Goal: Task Accomplishment & Management: Complete application form

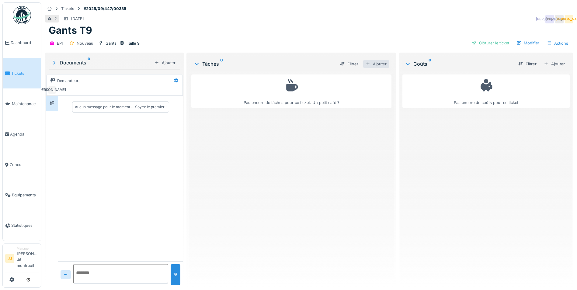
click at [376, 63] on div "Ajouter" at bounding box center [376, 64] width 26 height 8
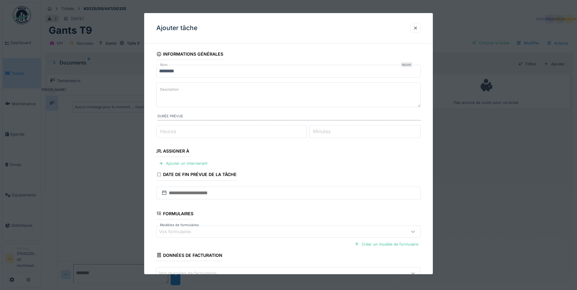
click at [184, 90] on textarea "Description" at bounding box center [288, 94] width 265 height 25
click at [188, 162] on div "Ajouter un intervenant" at bounding box center [183, 163] width 54 height 8
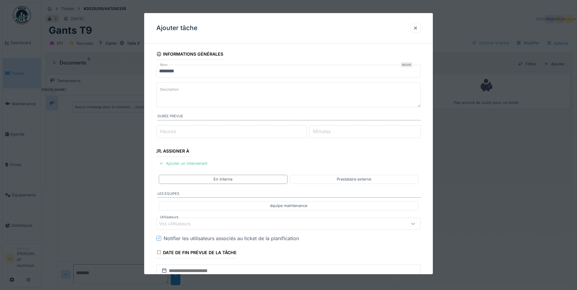
click at [194, 223] on div "Vos utilisateurs" at bounding box center [179, 224] width 40 height 7
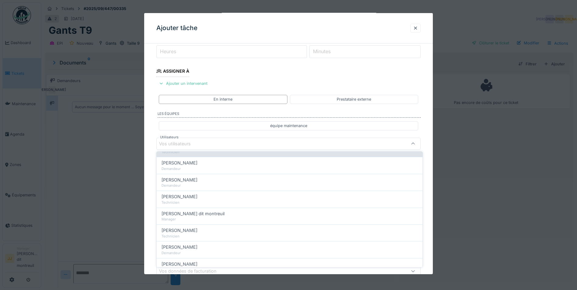
scroll to position [91, 0]
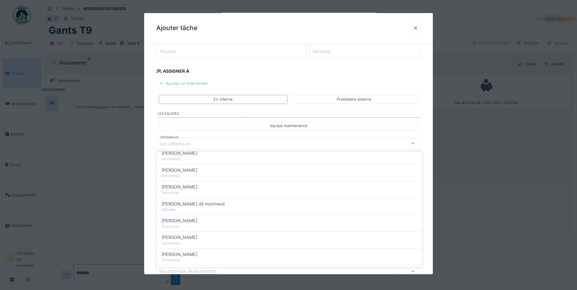
click at [221, 223] on div "[PERSON_NAME]" at bounding box center [290, 221] width 256 height 7
type input "*****"
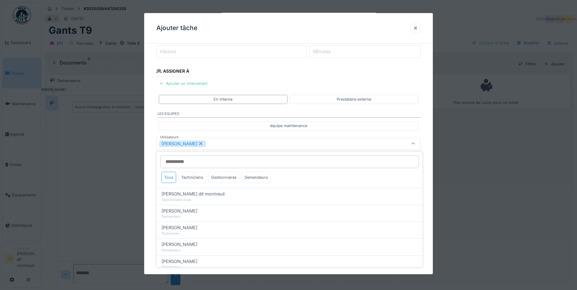
click at [262, 145] on div "Johanna Allais" at bounding box center [273, 143] width 228 height 7
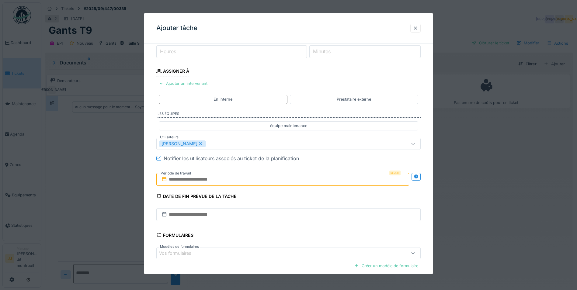
click at [203, 180] on input "text" at bounding box center [282, 179] width 253 height 13
click at [272, 250] on div "24" at bounding box center [274, 249] width 8 height 9
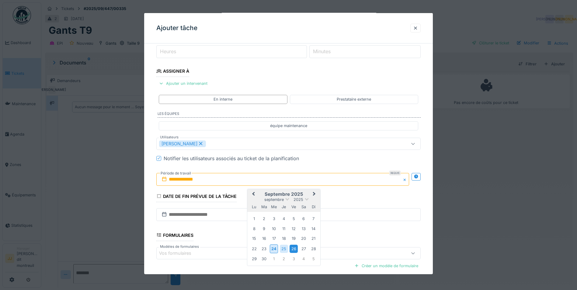
click at [293, 249] on div "26" at bounding box center [294, 249] width 8 height 8
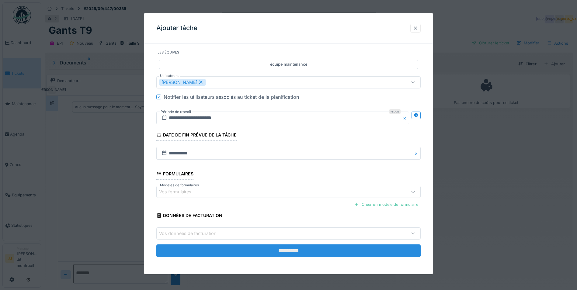
scroll to position [5, 0]
click at [226, 251] on input "**********" at bounding box center [288, 251] width 265 height 13
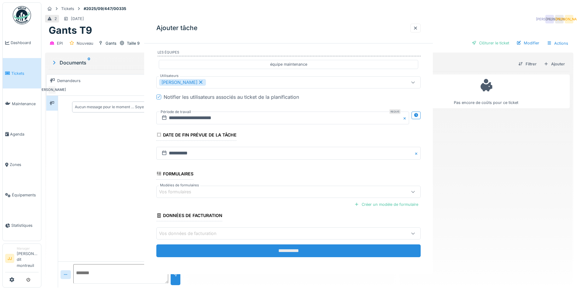
scroll to position [0, 0]
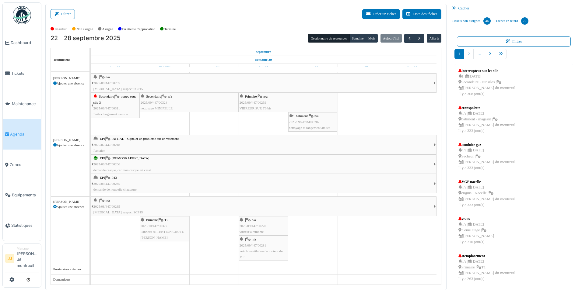
scroll to position [115, 0]
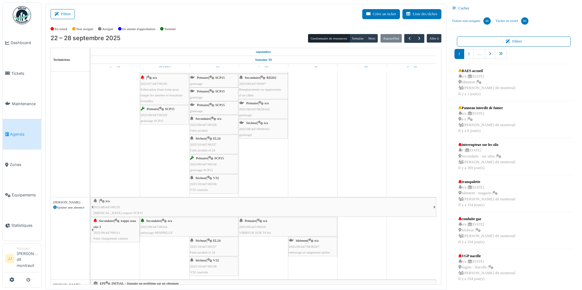
scroll to position [61, 0]
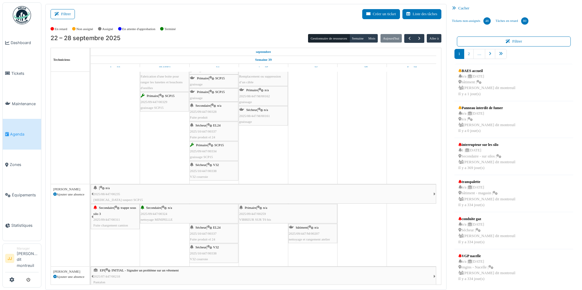
click at [225, 252] on div "Sécheur | V32 2025/10/447/00338 V32 courroie" at bounding box center [214, 254] width 48 height 18
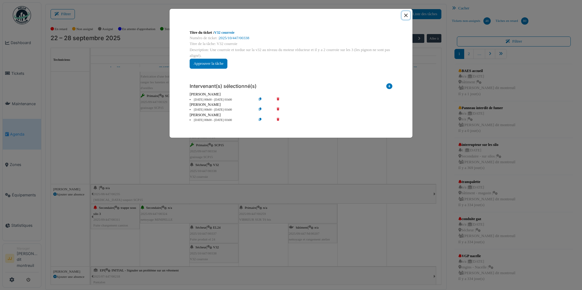
click at [407, 15] on button "Close" at bounding box center [406, 15] width 8 height 8
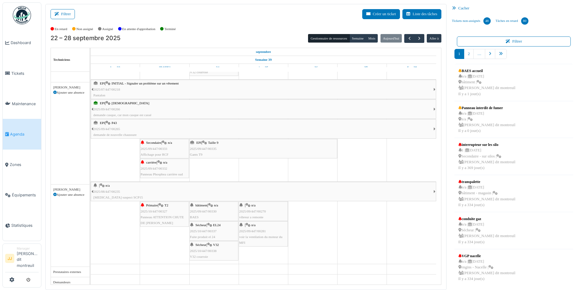
scroll to position [248, 0]
click at [9, 280] on icon at bounding box center [11, 280] width 5 height 5
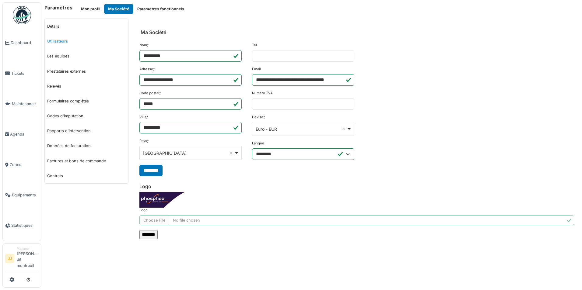
click at [69, 43] on link "Utilisateurs" at bounding box center [86, 41] width 83 height 15
select select "***"
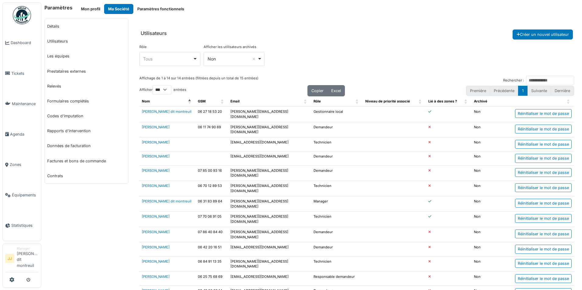
click at [150, 138] on td "[PERSON_NAME]" at bounding box center [167, 145] width 56 height 14
click at [148, 140] on link "[PERSON_NAME]" at bounding box center [156, 142] width 28 height 4
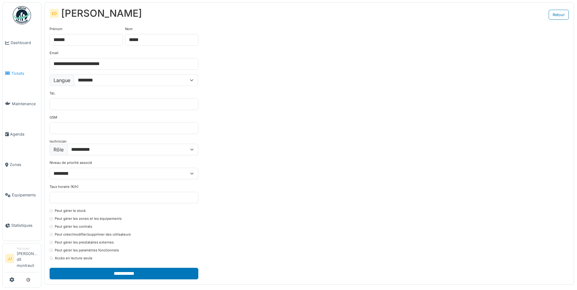
click at [26, 74] on span "Tickets" at bounding box center [24, 74] width 27 height 6
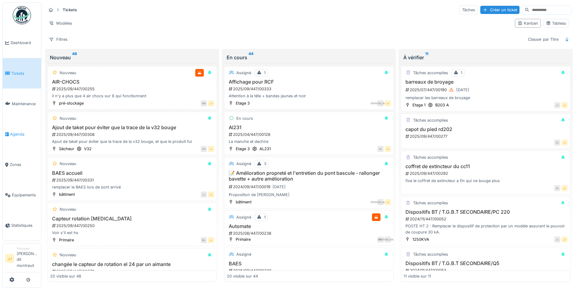
click at [14, 135] on span "Agenda" at bounding box center [24, 134] width 29 height 6
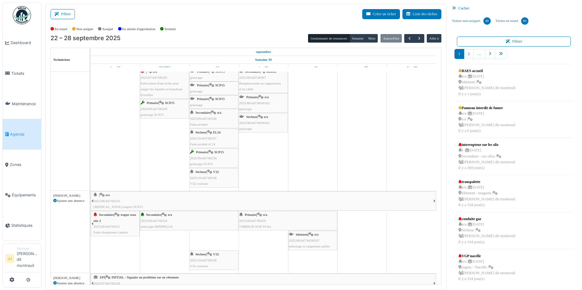
scroll to position [54, 0]
drag, startPoint x: 212, startPoint y: 233, endPoint x: 324, endPoint y: 84, distance: 185.8
click at [324, 84] on div "| n/a 2025/08/447/00235 Bruit suspect SCP15 | n/a 2025/09/447/00294 refaire le …" at bounding box center [266, 248] width 350 height 461
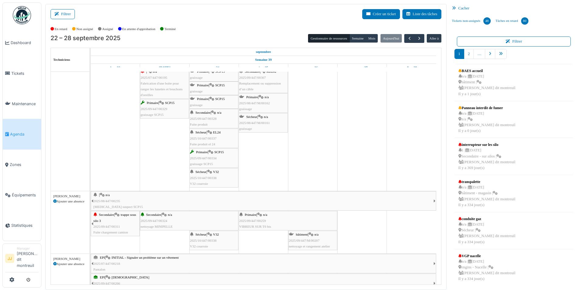
scroll to position [20, 0]
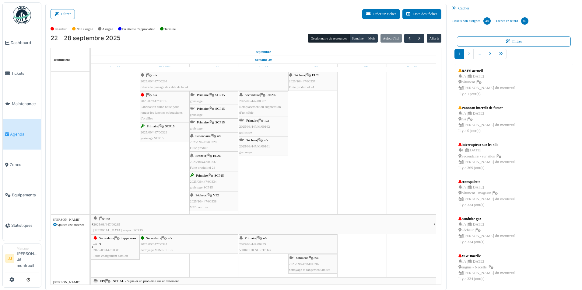
drag, startPoint x: 216, startPoint y: 265, endPoint x: 327, endPoint y: 129, distance: 175.8
click at [327, 129] on div "| n/a 2025/08/447/00235 Bruit suspect SCP15 | n/a 2025/09/447/00294 refaire le …" at bounding box center [266, 261] width 350 height 441
click at [229, 162] on div "Sécheur | EL24 2025/10/447/00337 Fuite produit el 24" at bounding box center [214, 162] width 48 height 18
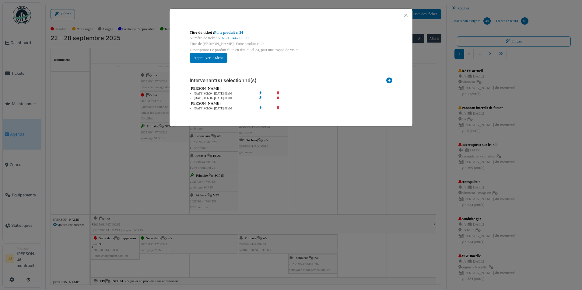
click at [278, 92] on icon at bounding box center [282, 94] width 17 height 5
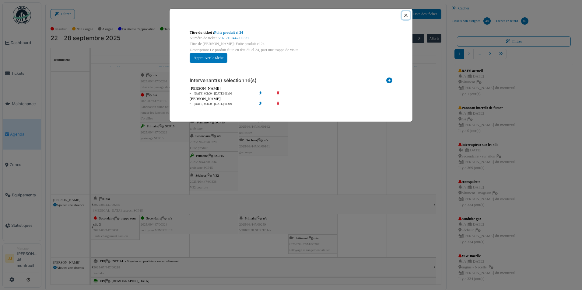
click at [407, 16] on button "Close" at bounding box center [406, 15] width 8 height 8
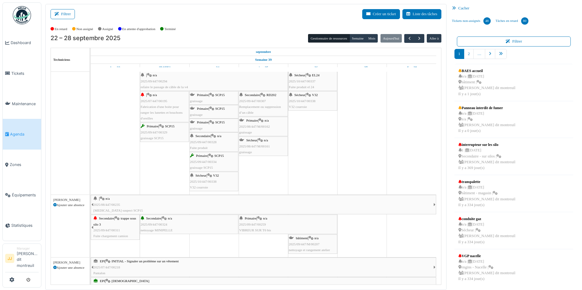
click at [212, 177] on icon at bounding box center [209, 176] width 5 height 4
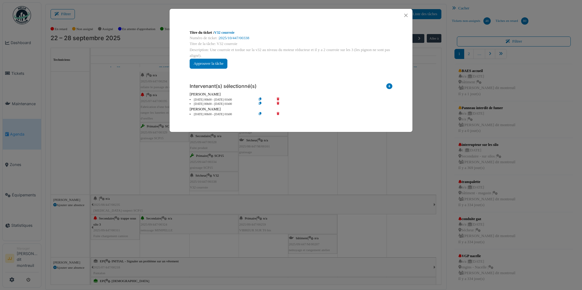
click at [277, 98] on icon at bounding box center [282, 100] width 17 height 5
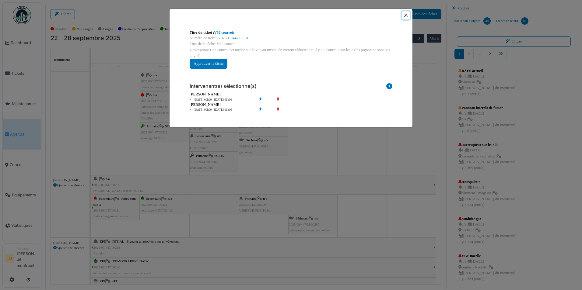
click at [404, 16] on button "Close" at bounding box center [406, 15] width 8 height 8
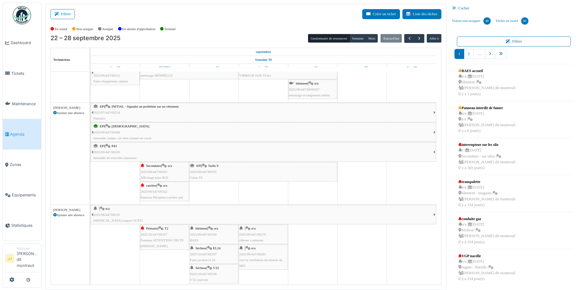
scroll to position [152, 0]
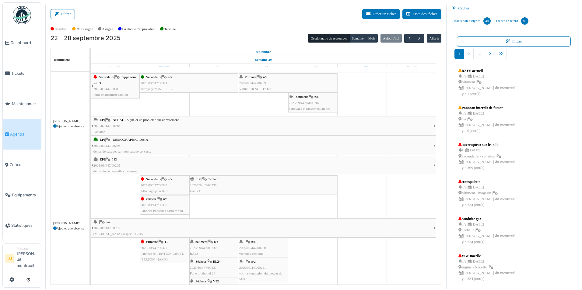
click at [165, 252] on span "Panneau ATTENTION CHUTE DE [PERSON_NAME]" at bounding box center [162, 256] width 43 height 9
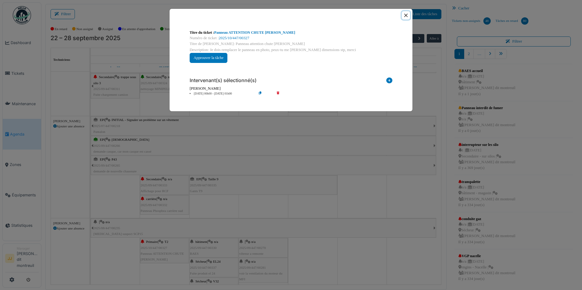
click at [405, 14] on button "Close" at bounding box center [406, 15] width 8 height 8
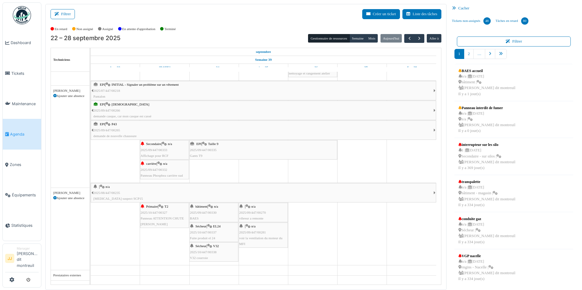
scroll to position [189, 0]
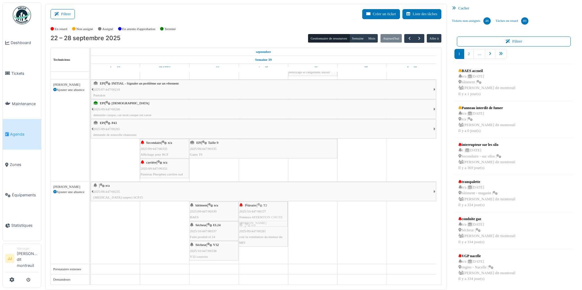
drag, startPoint x: 165, startPoint y: 213, endPoint x: 272, endPoint y: 258, distance: 116.4
click at [272, 258] on div "| n/a 2025/08/447/00235 Bruit suspect SCP15 | n/a 2025/09/447/00294 refaire le …" at bounding box center [266, 84] width 350 height 402
click at [208, 233] on span "2025/10/447/00337" at bounding box center [203, 232] width 27 height 4
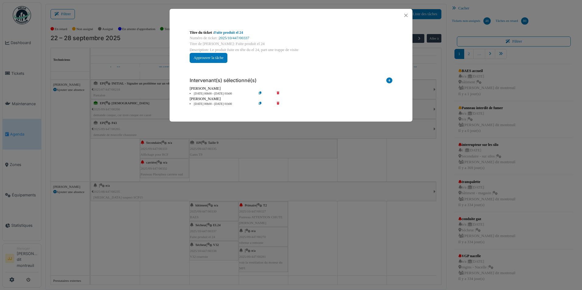
click at [258, 103] on icon at bounding box center [264, 104] width 17 height 5
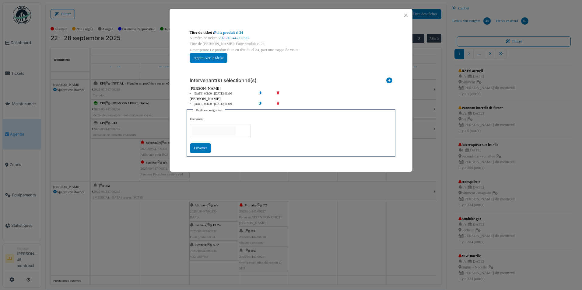
click at [279, 105] on icon at bounding box center [282, 104] width 17 height 5
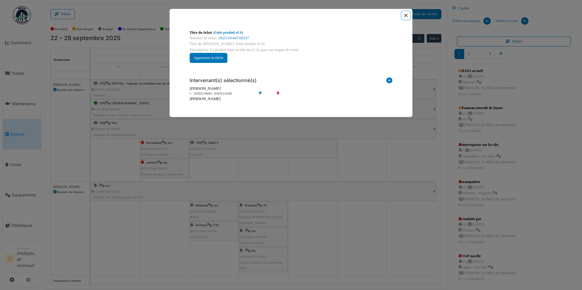
click at [408, 15] on button "Close" at bounding box center [406, 15] width 8 height 8
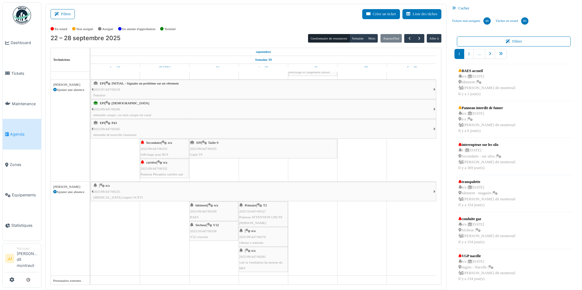
click at [213, 232] on span "2025/10/447/00338" at bounding box center [203, 232] width 27 height 4
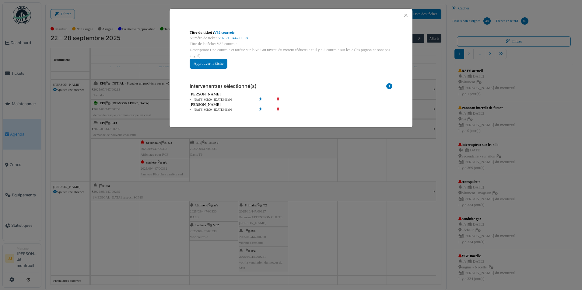
click at [280, 108] on icon at bounding box center [282, 110] width 17 height 5
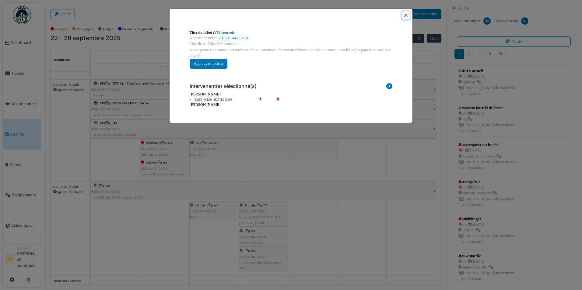
click at [408, 16] on button "Close" at bounding box center [406, 15] width 8 height 8
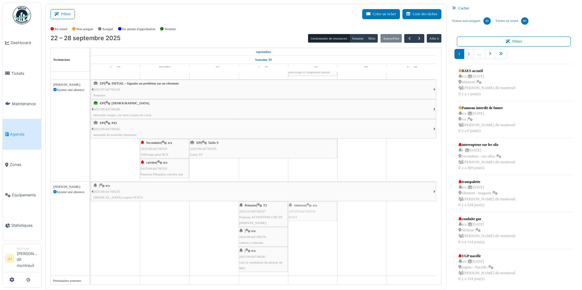
drag, startPoint x: 207, startPoint y: 211, endPoint x: 282, endPoint y: 212, distance: 75.2
click at [91, 212] on div "| n/a 2025/08/447/00235 Bruit suspect SCP15 bâtiment | n/a 2025/09/447/00330 BA…" at bounding box center [91, 229] width 0 height 94
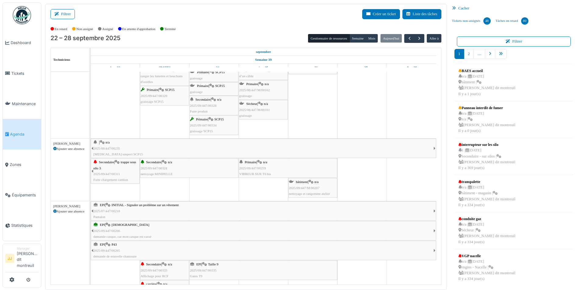
scroll to position [11, 0]
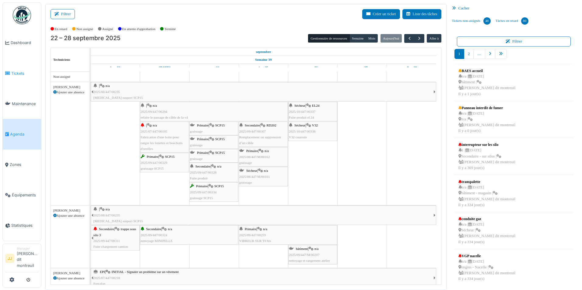
click at [5, 77] on link "Tickets" at bounding box center [22, 73] width 38 height 30
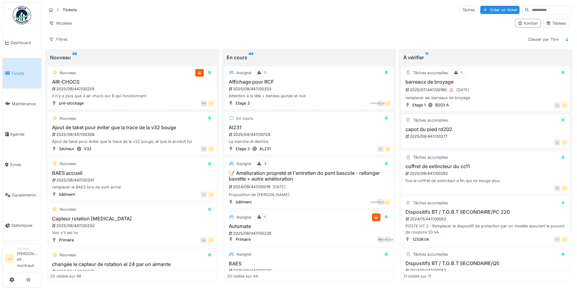
click at [466, 131] on h3 "capot du pied rd202" at bounding box center [486, 130] width 164 height 6
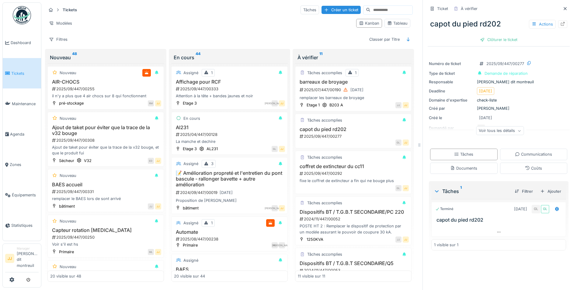
click at [489, 35] on div "capot du pied rd202 Actions Clôturer le ticket" at bounding box center [499, 29] width 142 height 31
click at [486, 43] on div "Clôturer le ticket" at bounding box center [499, 40] width 42 height 8
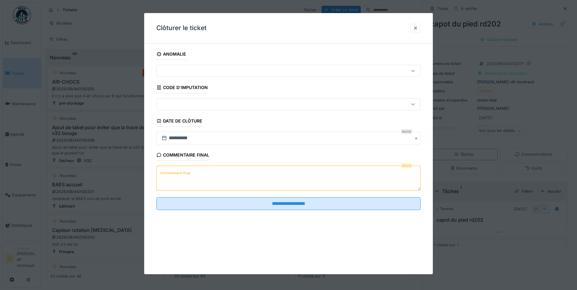
click at [252, 178] on textarea "Commentaire final" at bounding box center [288, 178] width 265 height 25
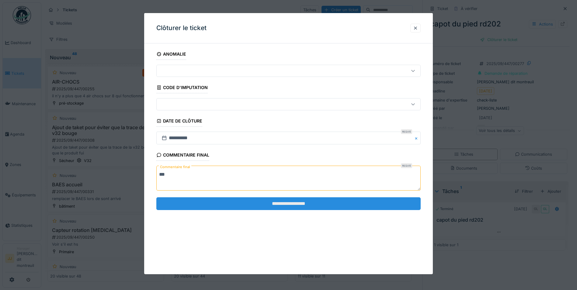
type textarea "**"
click at [271, 203] on input "**********" at bounding box center [288, 204] width 265 height 13
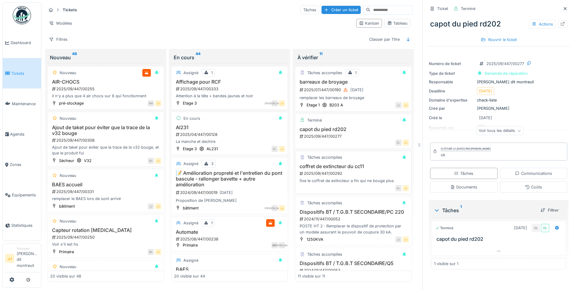
click at [340, 169] on h3 "coffret de extincteur du cc11" at bounding box center [353, 167] width 111 height 6
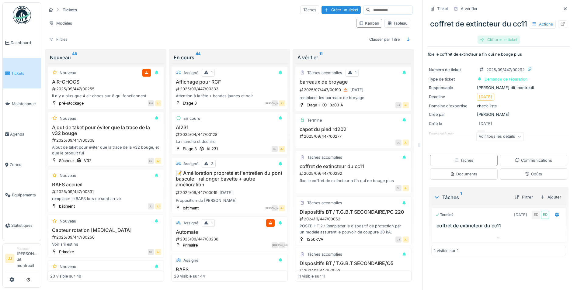
click at [481, 44] on div "Clôturer le ticket" at bounding box center [499, 40] width 42 height 8
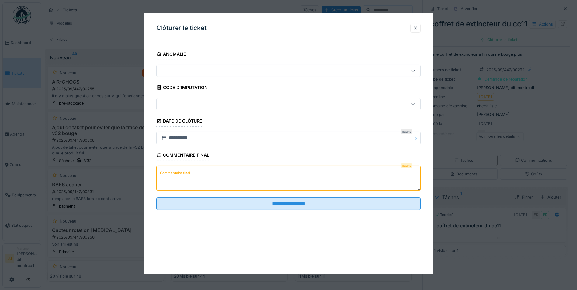
click at [231, 180] on textarea "Commentaire final" at bounding box center [288, 178] width 265 height 25
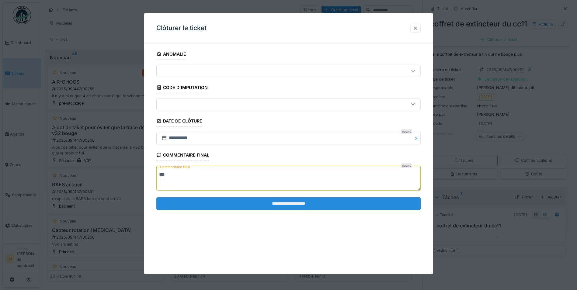
type textarea "**"
click at [264, 206] on input "**********" at bounding box center [288, 204] width 265 height 13
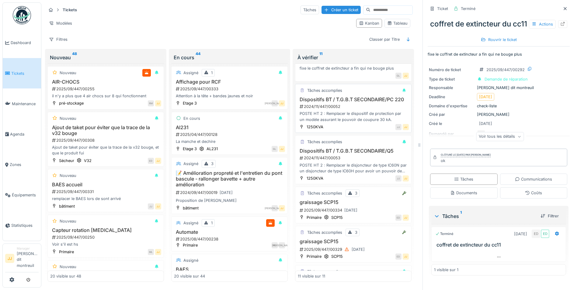
scroll to position [122, 0]
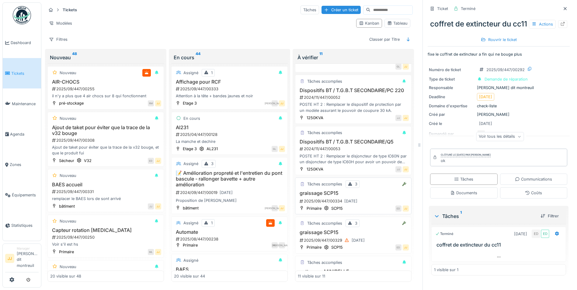
click at [311, 196] on h3 "graissage SCP15" at bounding box center [353, 194] width 111 height 6
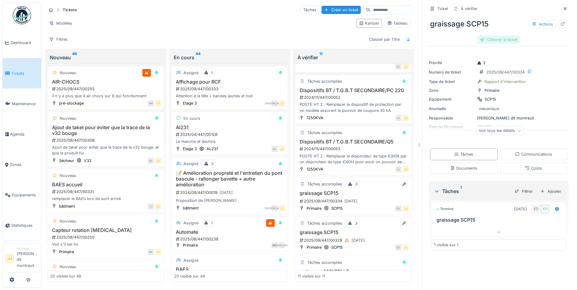
click at [497, 43] on div "Clôturer le ticket" at bounding box center [499, 40] width 42 height 8
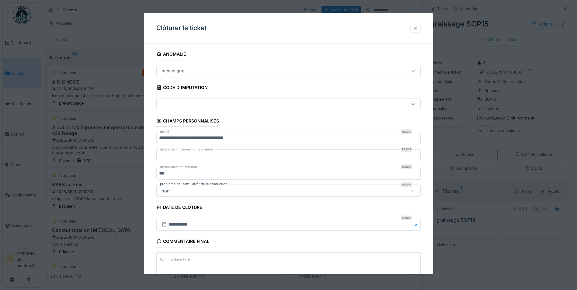
scroll to position [30, 0]
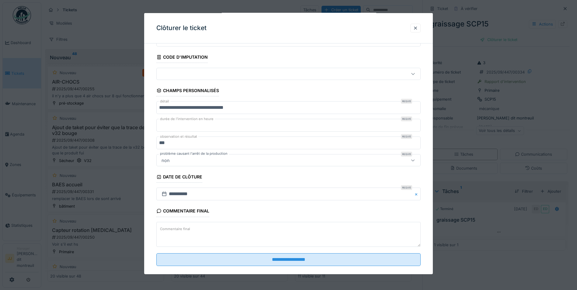
click at [269, 225] on textarea "Commentaire final" at bounding box center [288, 234] width 265 height 25
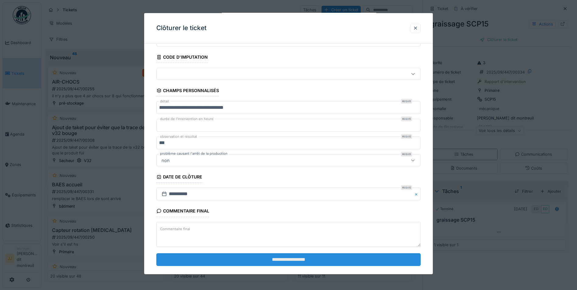
click at [285, 264] on input "**********" at bounding box center [288, 260] width 265 height 13
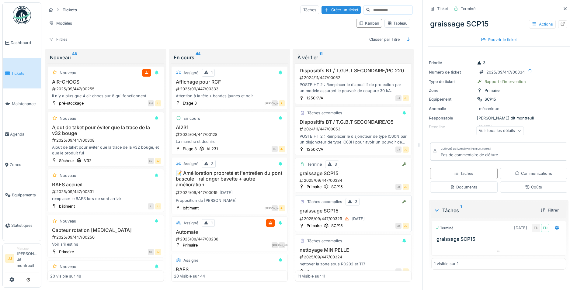
scroll to position [152, 0]
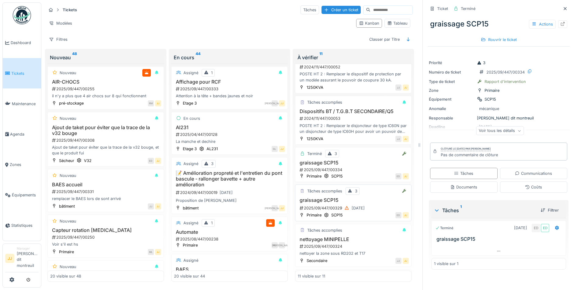
click at [316, 210] on div "2025/09/447/00329 23/09/2025" at bounding box center [354, 209] width 110 height 8
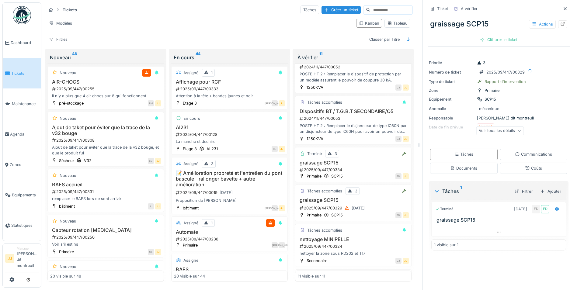
click at [502, 45] on div "graissage SCP15 Actions Clôturer le ticket" at bounding box center [499, 29] width 142 height 31
click at [503, 41] on div "Clôturer le ticket" at bounding box center [499, 40] width 42 height 8
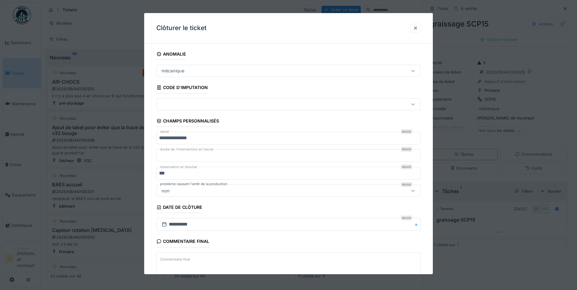
scroll to position [39, 0]
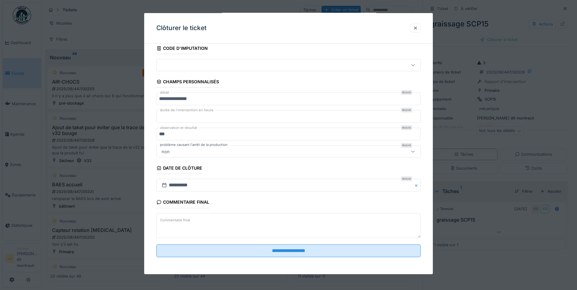
click at [211, 214] on textarea "Commentaire final" at bounding box center [288, 225] width 265 height 25
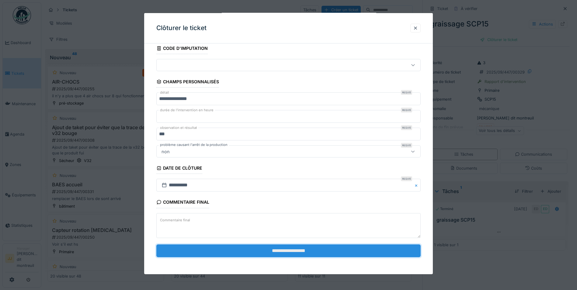
click at [239, 255] on input "**********" at bounding box center [288, 251] width 265 height 13
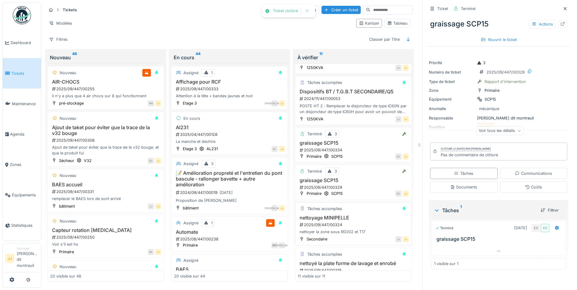
scroll to position [183, 0]
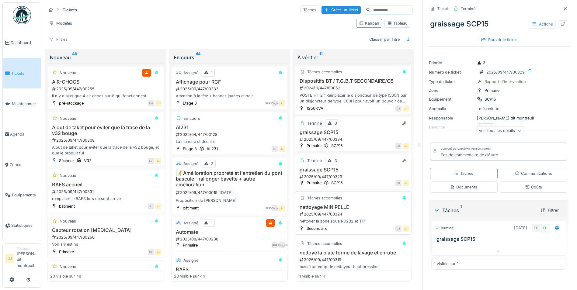
click at [330, 210] on h3 "nettoyage MINIPELLE" at bounding box center [353, 208] width 111 height 6
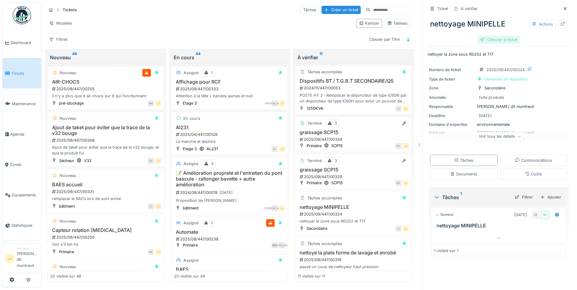
click at [494, 37] on div "Clôturer le ticket" at bounding box center [499, 40] width 42 height 8
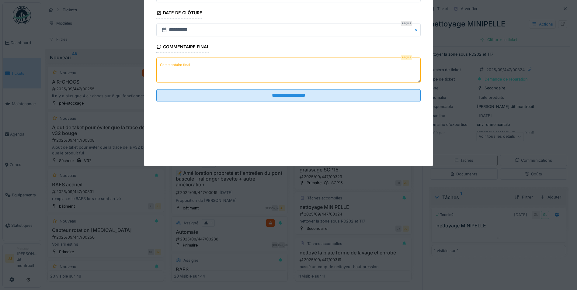
click at [493, 38] on div at bounding box center [288, 145] width 577 height 290
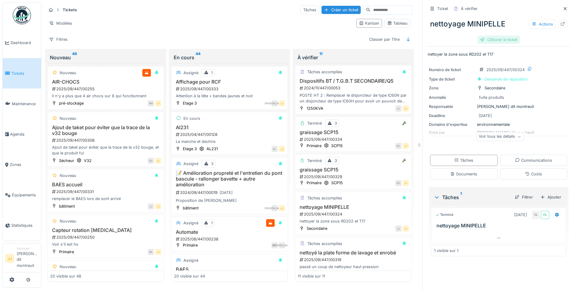
click at [494, 44] on div "Clôturer le ticket" at bounding box center [499, 40] width 42 height 8
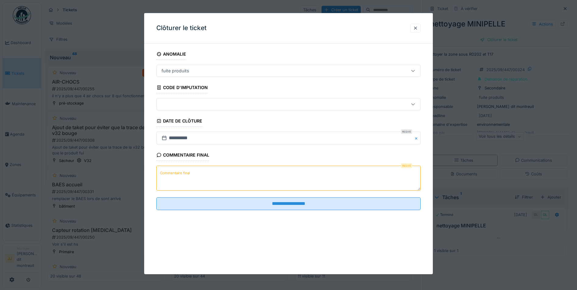
click at [235, 181] on textarea "Commentaire final" at bounding box center [288, 178] width 265 height 25
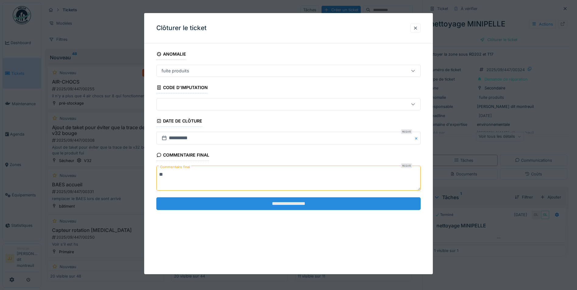
type textarea "**"
click at [265, 205] on input "**********" at bounding box center [288, 204] width 265 height 13
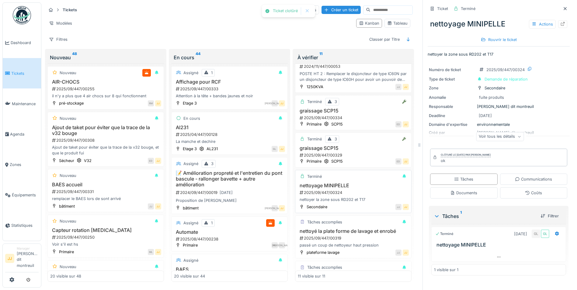
scroll to position [213, 0]
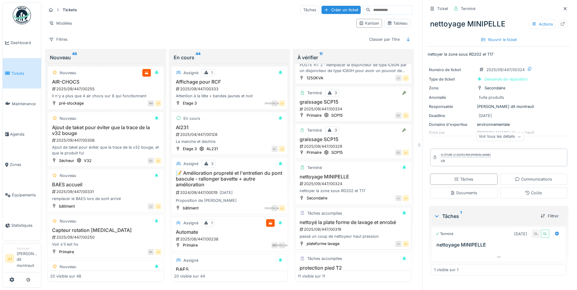
click at [318, 232] on div "nettoyé la plate forme de lavage et enrobé 2025/09/447/00319 passé un coup de n…" at bounding box center [353, 230] width 111 height 20
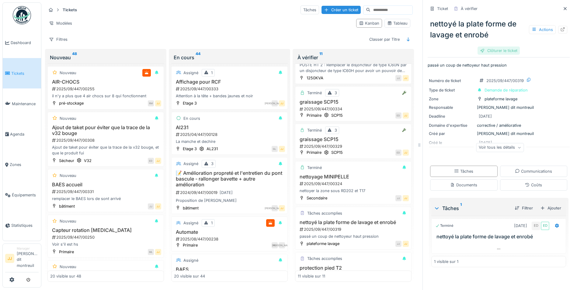
click at [496, 50] on div "Clôturer le ticket" at bounding box center [499, 51] width 42 height 8
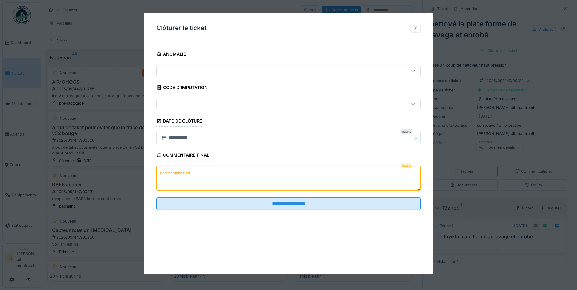
click at [294, 171] on textarea "Commentaire final" at bounding box center [288, 178] width 265 height 25
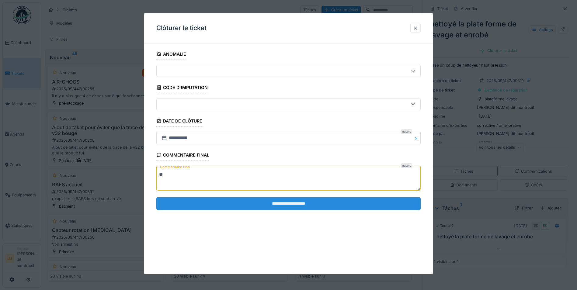
type textarea "**"
click at [314, 201] on input "**********" at bounding box center [288, 204] width 265 height 13
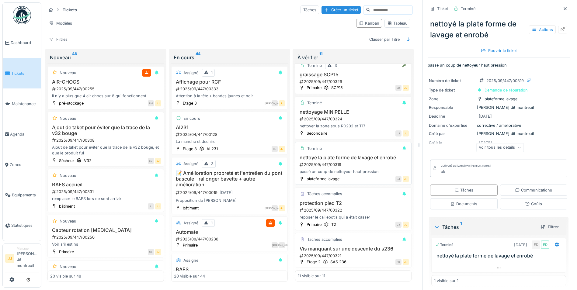
scroll to position [284, 0]
click at [337, 212] on div "2025/09/447/00322" at bounding box center [354, 211] width 110 height 6
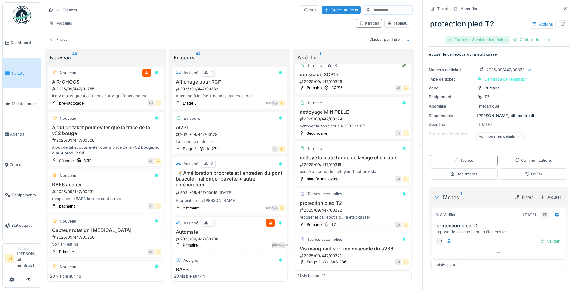
click at [496, 41] on div "Terminer & valider les tâches" at bounding box center [477, 40] width 65 height 8
click at [480, 38] on div at bounding box center [482, 40] width 5 height 6
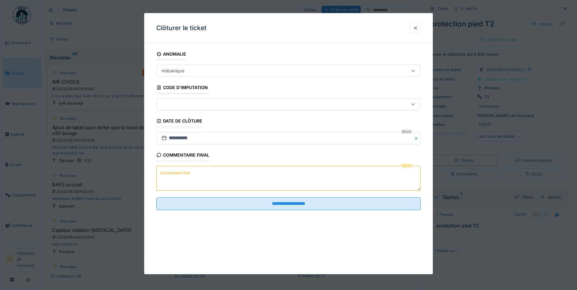
click at [263, 173] on textarea "Commentaire final" at bounding box center [288, 178] width 265 height 25
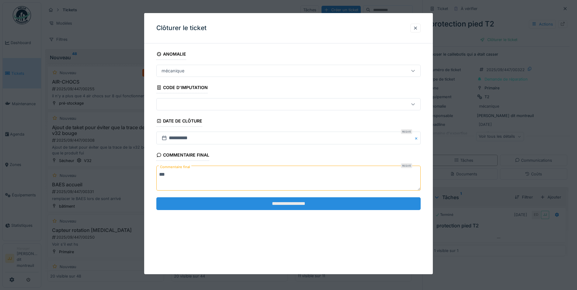
type textarea "**"
click at [261, 202] on input "**********" at bounding box center [288, 204] width 265 height 13
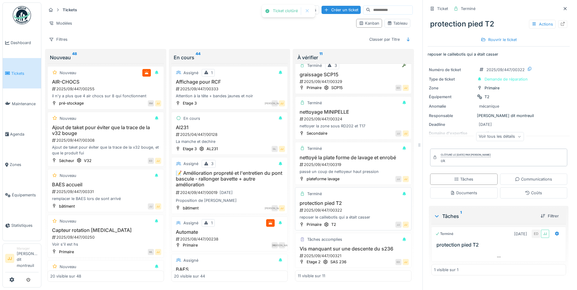
scroll to position [5, 0]
click at [323, 247] on div "Vis manquant sur une descente du s236 2025/09/447/00321" at bounding box center [353, 252] width 111 height 13
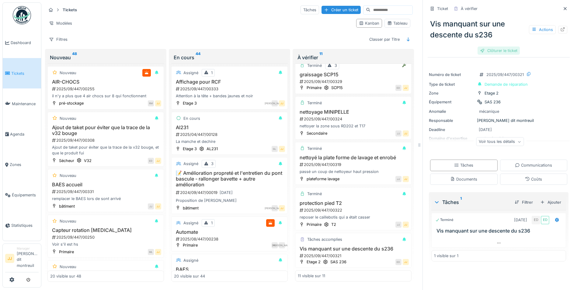
click at [504, 48] on div "Clôturer le ticket" at bounding box center [499, 51] width 42 height 8
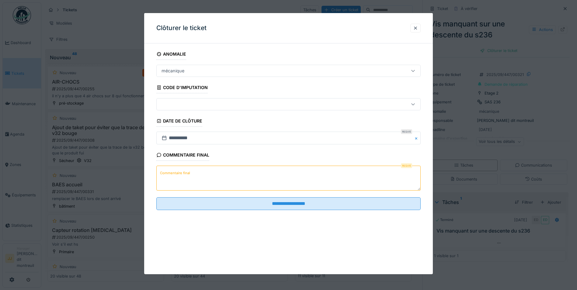
click at [302, 174] on textarea "Commentaire final" at bounding box center [288, 178] width 265 height 25
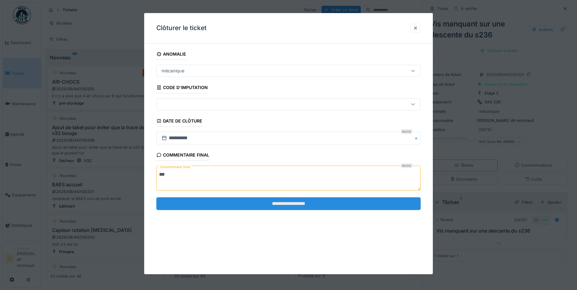
type textarea "**"
click at [301, 198] on input "**********" at bounding box center [288, 204] width 265 height 13
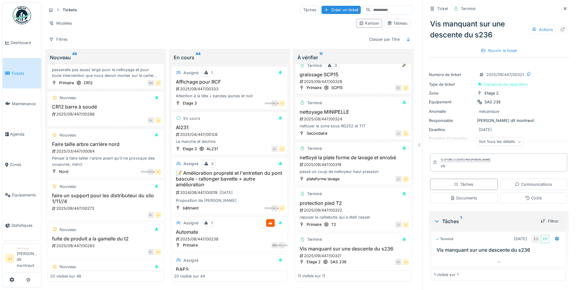
scroll to position [578, 0]
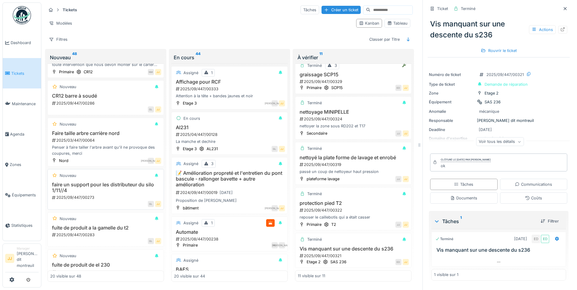
click at [91, 195] on div "2025/09/447/00273" at bounding box center [106, 198] width 110 height 6
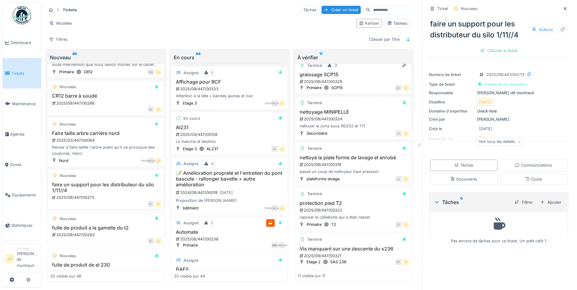
click at [101, 182] on h3 "faire un support pour les distributeur du silo 1/11//4" at bounding box center [105, 188] width 111 height 12
click at [553, 201] on div "Ajouter" at bounding box center [551, 202] width 26 height 8
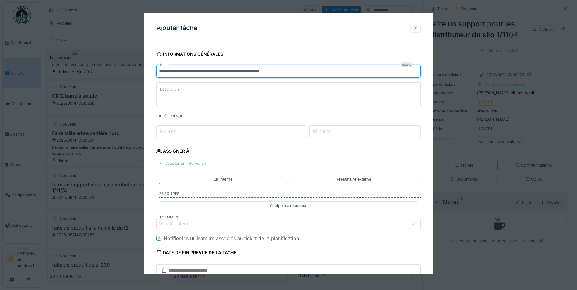
drag, startPoint x: 282, startPoint y: 72, endPoint x: 159, endPoint y: 71, distance: 123.3
click at [159, 71] on input "**********" at bounding box center [288, 71] width 265 height 13
paste input "text"
type input "**********"
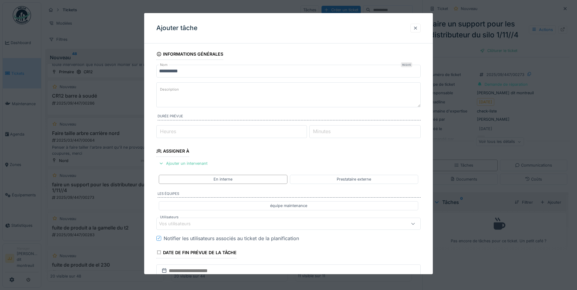
click at [415, 30] on div at bounding box center [416, 28] width 10 height 9
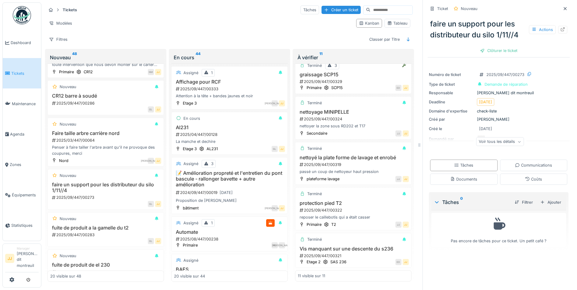
click at [544, 203] on div "Filtrer Ajouter" at bounding box center [537, 202] width 54 height 11
click at [550, 199] on div "Ajouter" at bounding box center [551, 202] width 26 height 8
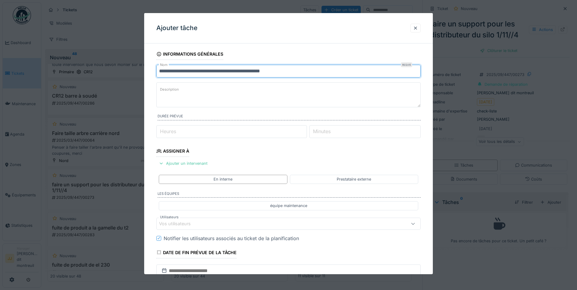
drag, startPoint x: 289, startPoint y: 72, endPoint x: 59, endPoint y: 65, distance: 230.2
click at [59, 65] on div "**********" at bounding box center [309, 145] width 536 height 290
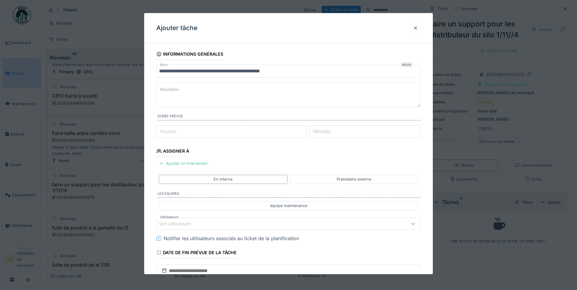
paste textarea "**********"
type textarea "**********"
click at [180, 164] on div "Ajouter un intervenant" at bounding box center [183, 163] width 54 height 8
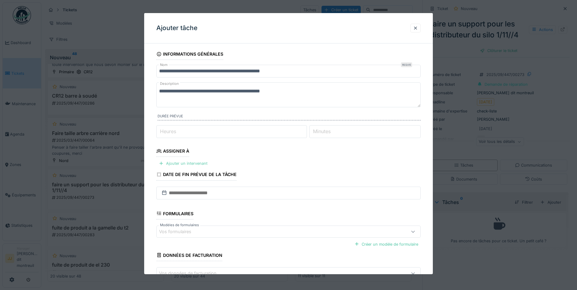
click at [185, 164] on div "Ajouter un intervenant" at bounding box center [183, 163] width 54 height 8
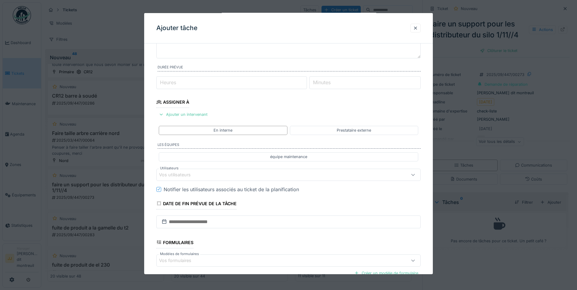
scroll to position [61, 0]
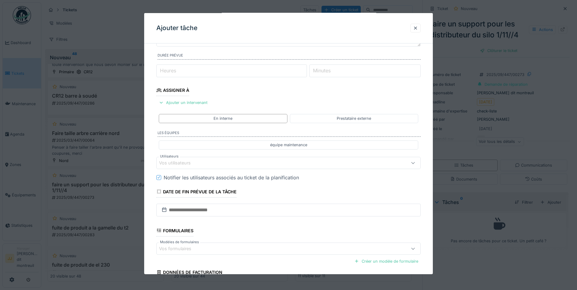
click at [189, 164] on div "Vos utilisateurs" at bounding box center [179, 163] width 40 height 7
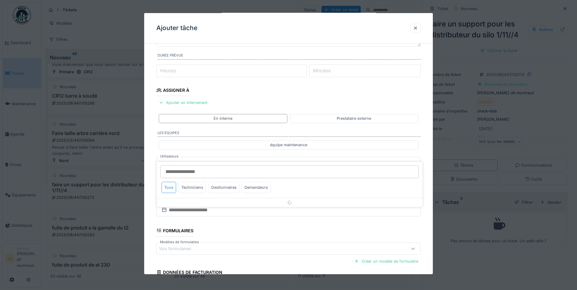
scroll to position [80, 0]
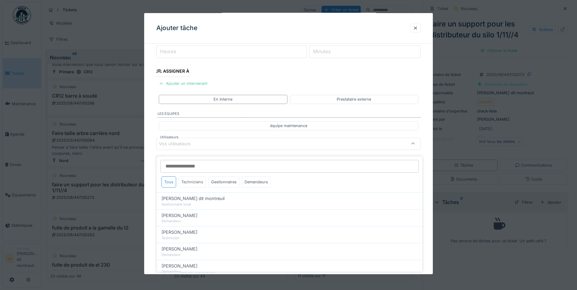
click at [184, 182] on div "Techniciens" at bounding box center [192, 182] width 27 height 11
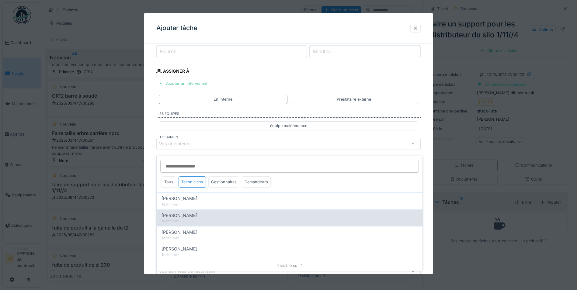
click at [182, 212] on span "[PERSON_NAME]" at bounding box center [180, 215] width 36 height 7
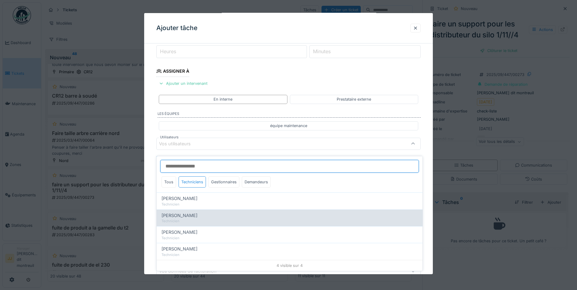
type input "*****"
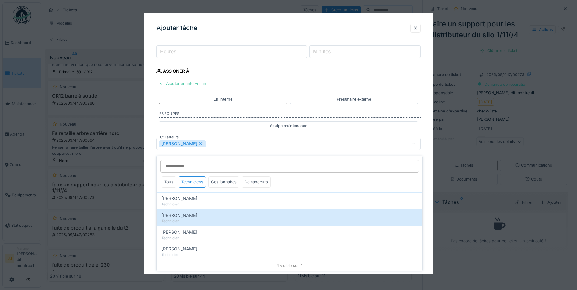
click at [237, 139] on div "[PERSON_NAME]" at bounding box center [288, 144] width 265 height 12
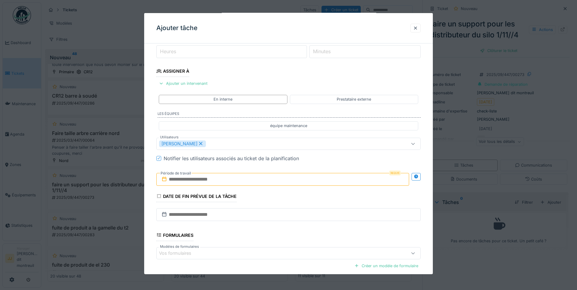
click at [200, 174] on input "text" at bounding box center [282, 179] width 253 height 13
click at [258, 258] on div "29" at bounding box center [254, 259] width 8 height 8
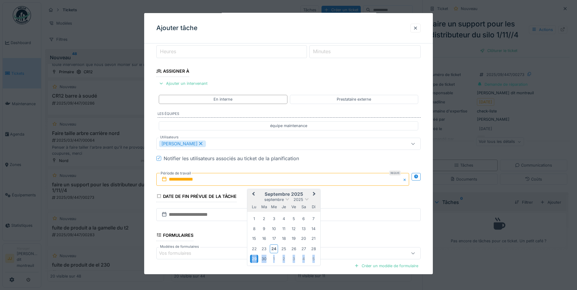
click at [258, 258] on div "29" at bounding box center [254, 259] width 8 height 8
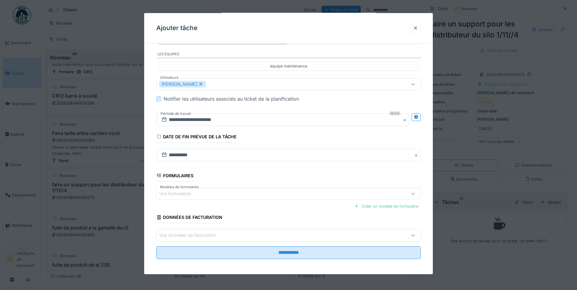
scroll to position [142, 0]
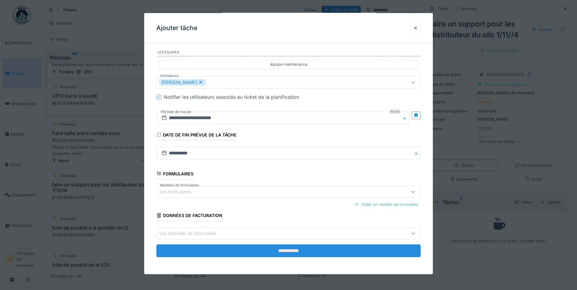
click at [255, 255] on input "**********" at bounding box center [288, 251] width 265 height 13
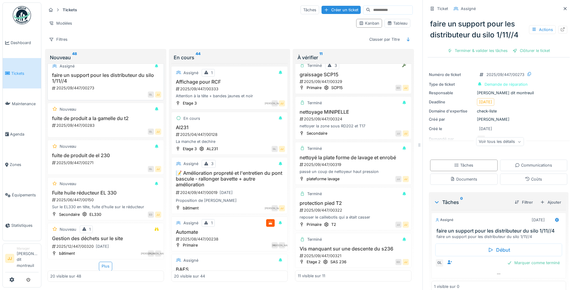
scroll to position [688, 0]
click at [94, 154] on div "fuite de produit de el 230 2025/09/447/00271" at bounding box center [105, 158] width 111 height 13
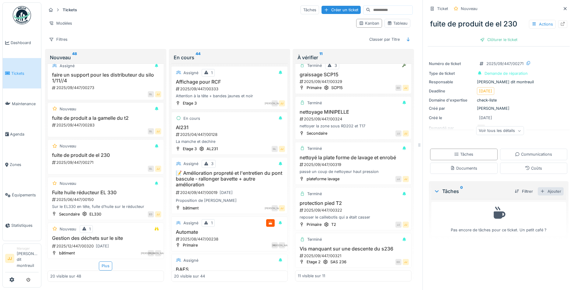
click at [547, 188] on div "Ajouter" at bounding box center [551, 192] width 26 height 8
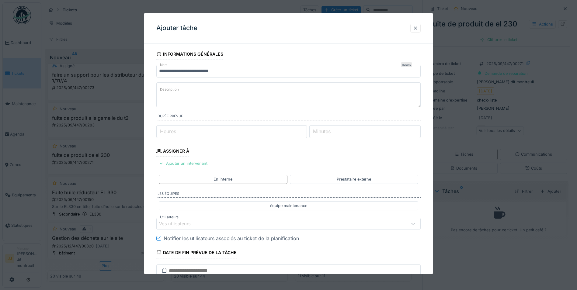
click at [203, 91] on textarea "Description" at bounding box center [288, 94] width 265 height 25
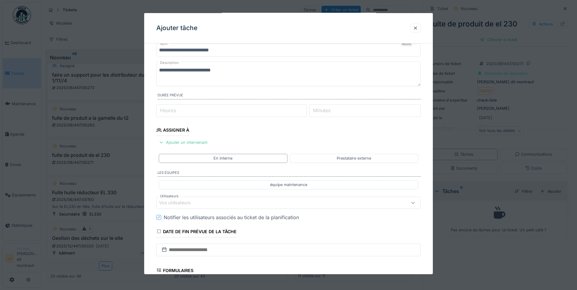
scroll to position [30, 0]
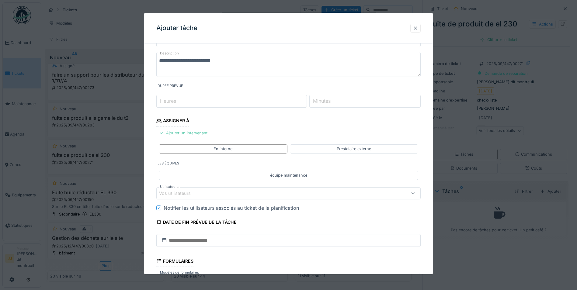
type textarea "**********"
click at [192, 135] on div "Ajouter un intervenant" at bounding box center [183, 133] width 54 height 8
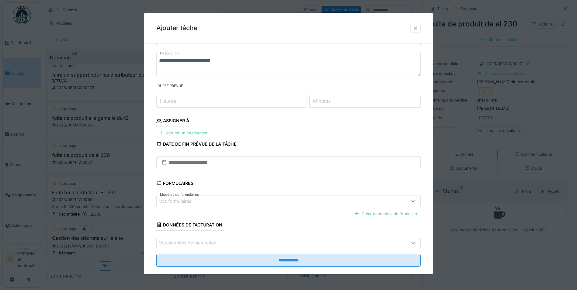
click at [183, 134] on div "Ajouter un intervenant" at bounding box center [183, 133] width 54 height 8
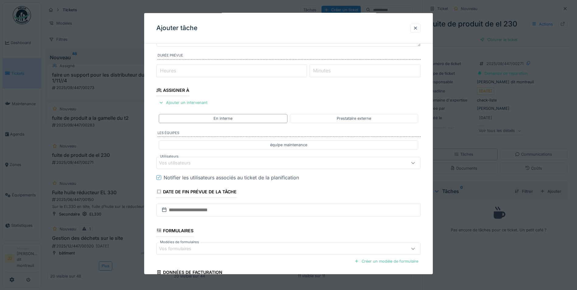
click at [175, 166] on div "Vos utilisateurs" at bounding box center [179, 163] width 40 height 7
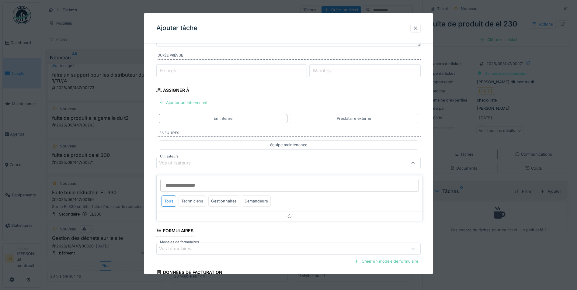
scroll to position [80, 0]
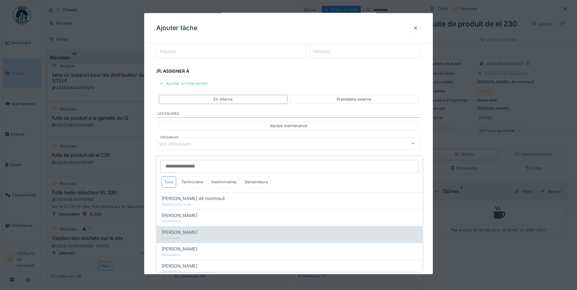
click at [176, 226] on div "Elouan David Technicien" at bounding box center [290, 234] width 266 height 17
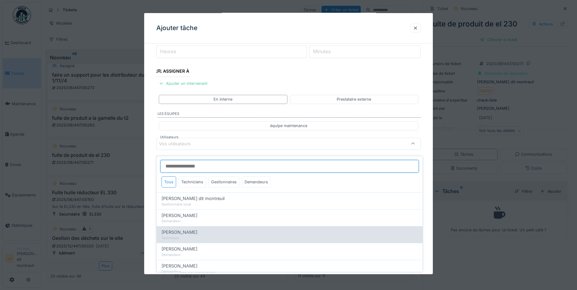
type input "*****"
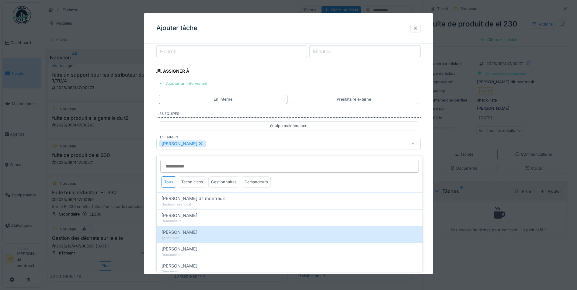
click at [219, 135] on fieldset "**********" at bounding box center [288, 146] width 265 height 356
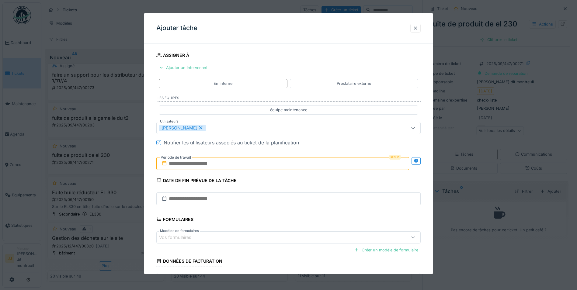
scroll to position [110, 0]
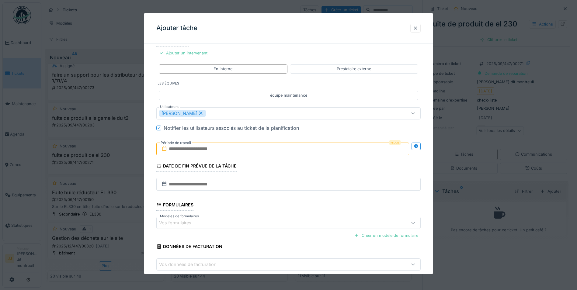
click at [220, 151] on input "text" at bounding box center [282, 148] width 253 height 13
click at [285, 216] on div "25" at bounding box center [284, 219] width 8 height 8
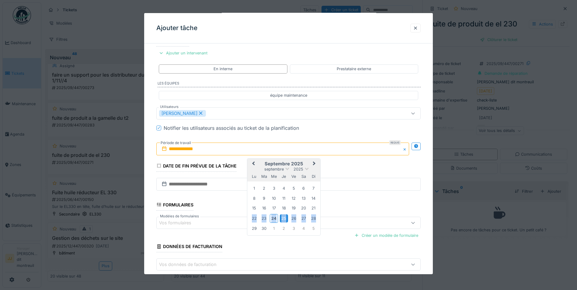
click at [285, 216] on div "25" at bounding box center [284, 219] width 8 height 8
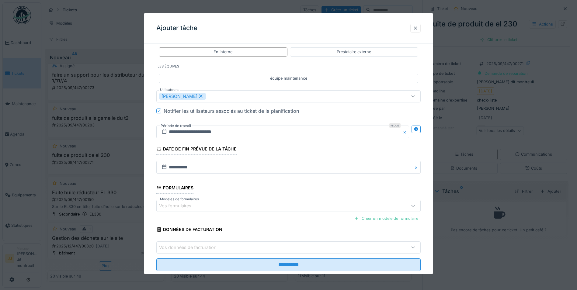
scroll to position [142, 0]
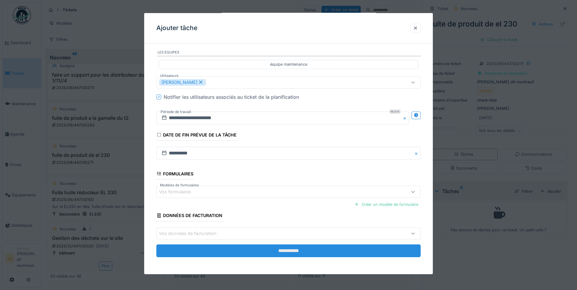
click at [246, 252] on input "**********" at bounding box center [288, 251] width 265 height 13
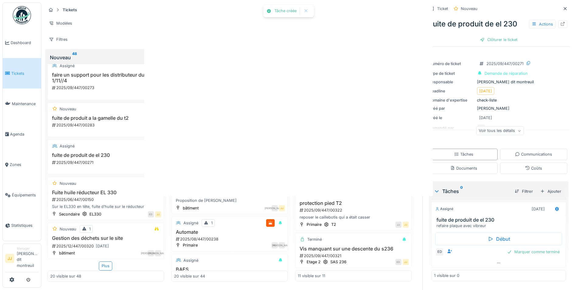
scroll to position [0, 0]
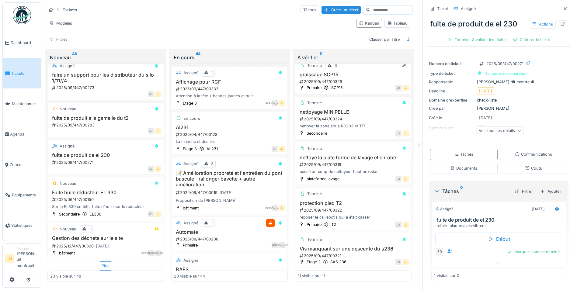
click at [106, 263] on div "Plus" at bounding box center [105, 266] width 13 height 9
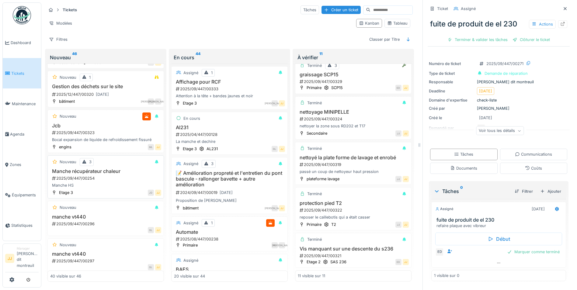
scroll to position [871, 0]
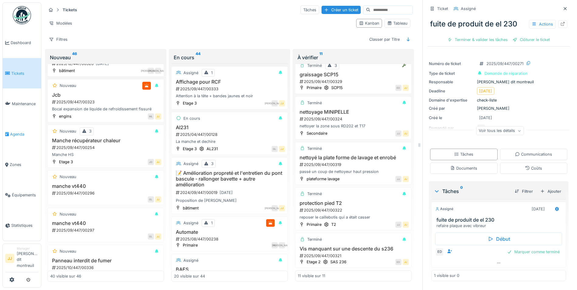
click at [28, 135] on span "Agenda" at bounding box center [24, 134] width 29 height 6
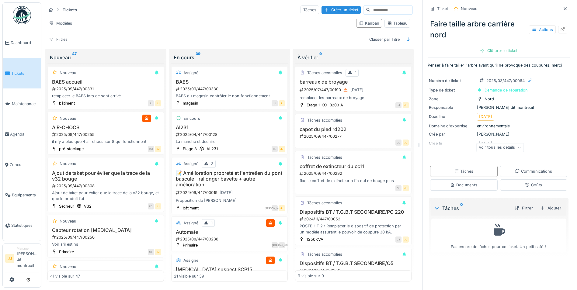
scroll to position [1121, 0]
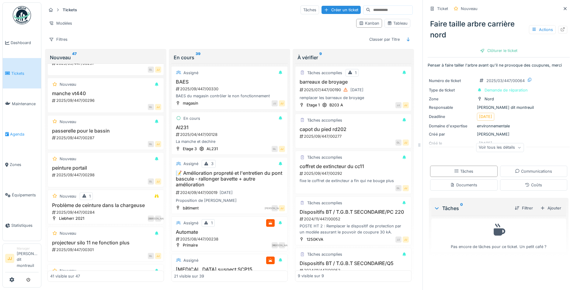
click at [18, 132] on span "Agenda" at bounding box center [24, 134] width 29 height 6
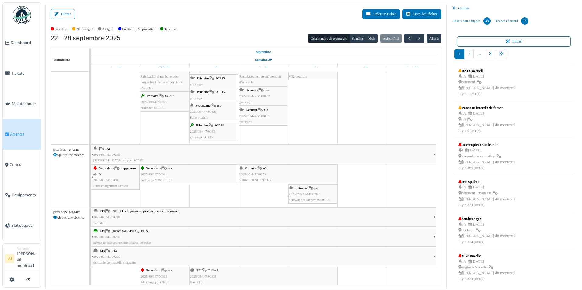
scroll to position [91, 0]
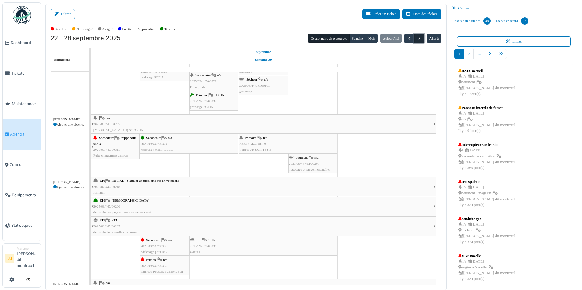
click at [422, 36] on span "button" at bounding box center [419, 38] width 5 height 5
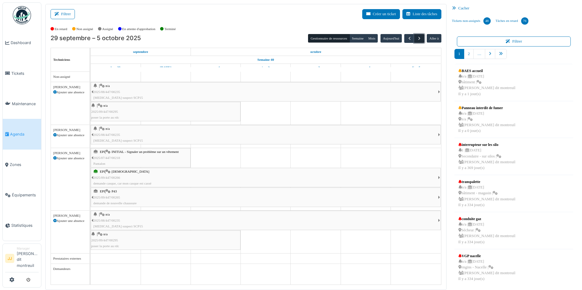
scroll to position [0, 0]
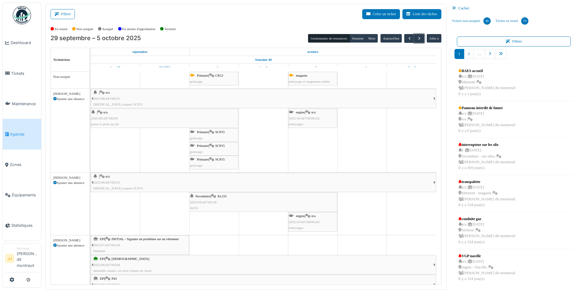
click at [246, 204] on div "Secondaire | AL231 2025/04/447/00128 Al231" at bounding box center [263, 203] width 147 height 18
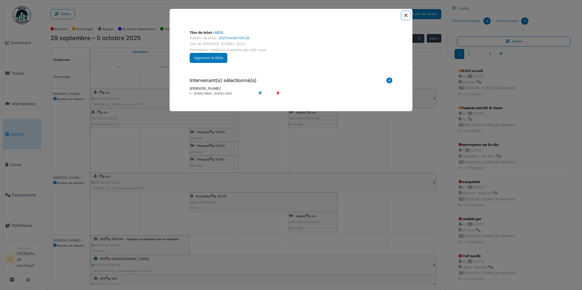
click at [407, 15] on button "Close" at bounding box center [406, 15] width 8 height 8
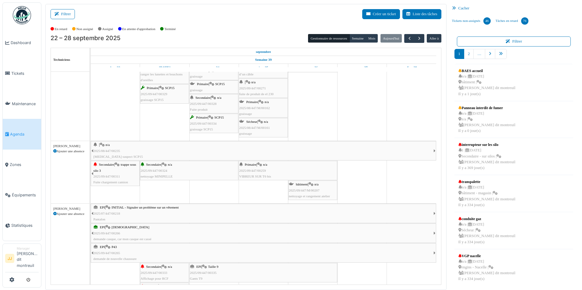
scroll to position [91, 0]
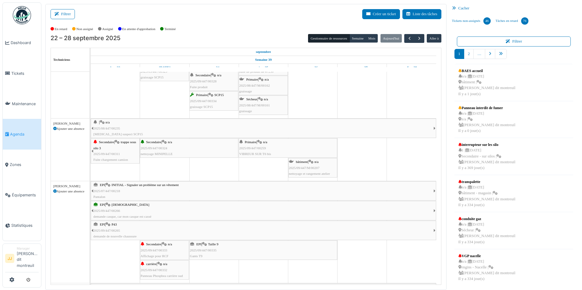
click at [300, 149] on div "Primaire | n/a 2025/09/447/00259 VIBREUR SUR T6 bis" at bounding box center [287, 148] width 97 height 18
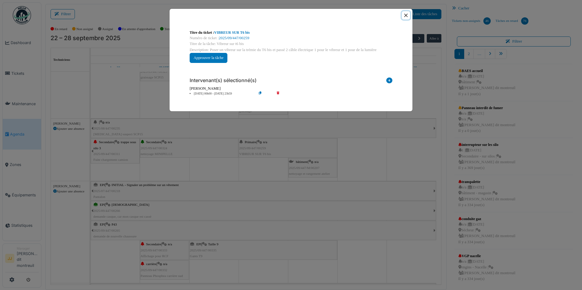
click at [408, 13] on button "Close" at bounding box center [406, 15] width 8 height 8
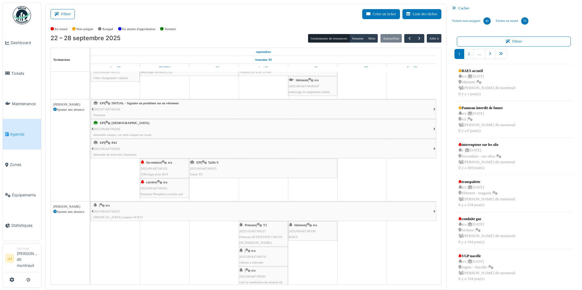
scroll to position [144, 0]
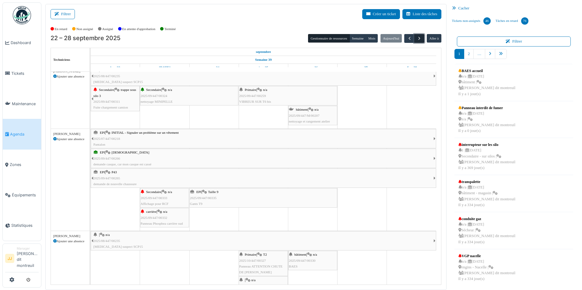
click at [422, 34] on button "button" at bounding box center [419, 38] width 10 height 9
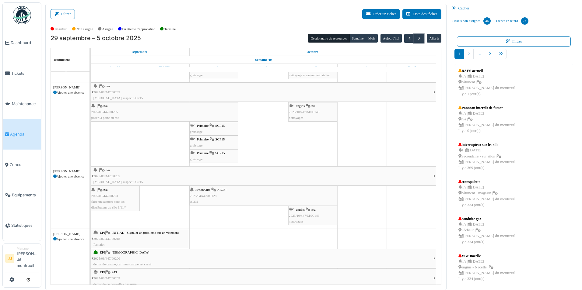
scroll to position [0, 0]
